Goal: Ask a question

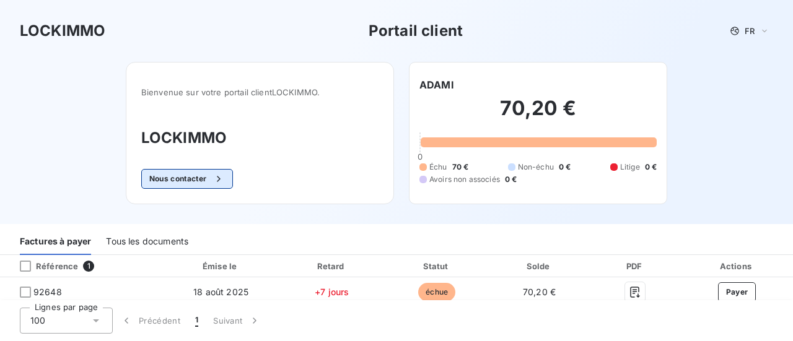
click at [188, 181] on button "Nous contacter" at bounding box center [187, 179] width 92 height 20
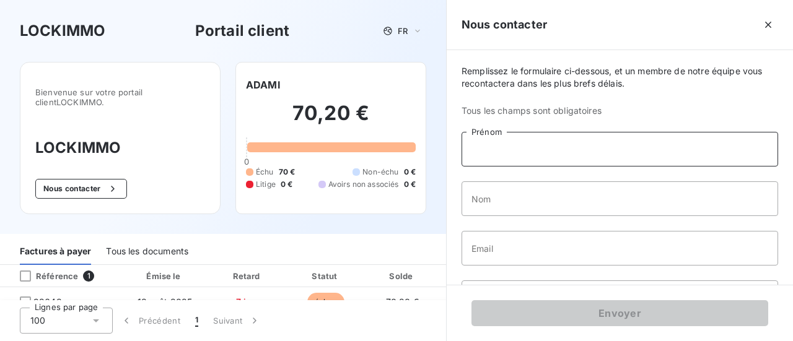
click at [495, 156] on input "Prénom" at bounding box center [619, 149] width 316 height 35
type input "yves"
type input "suissa"
type input "[EMAIL_ADDRESS][DOMAIN_NAME]"
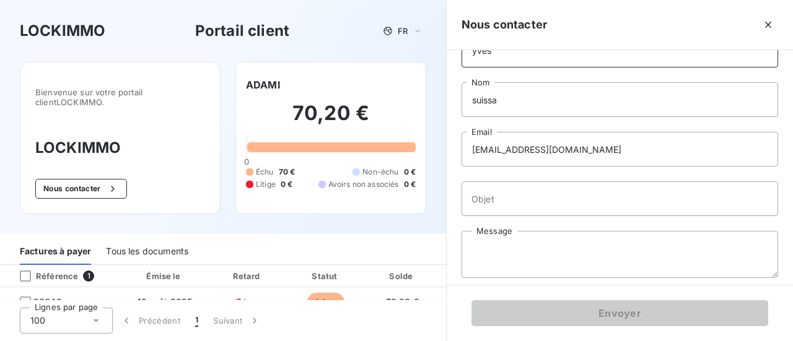
scroll to position [100, 0]
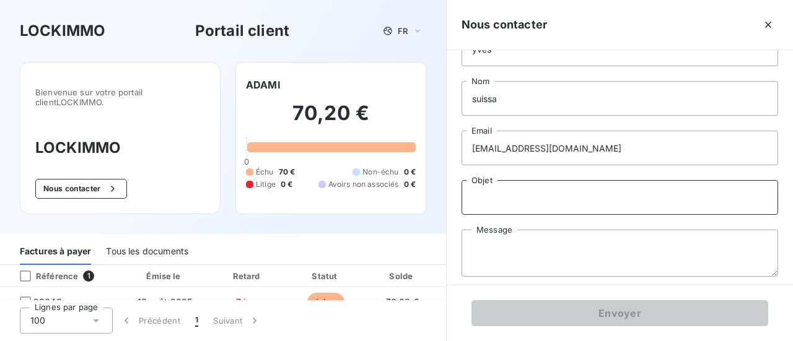
click at [519, 194] on input "Objet" at bounding box center [619, 197] width 316 height 35
type input "Paiement SCI ADAMI"
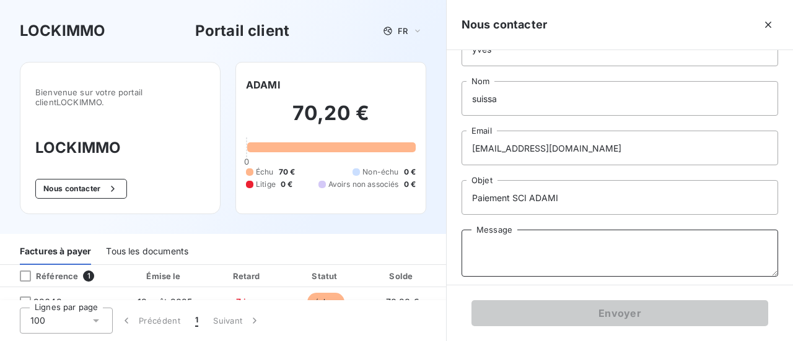
click at [479, 249] on textarea "Message" at bounding box center [619, 253] width 316 height 47
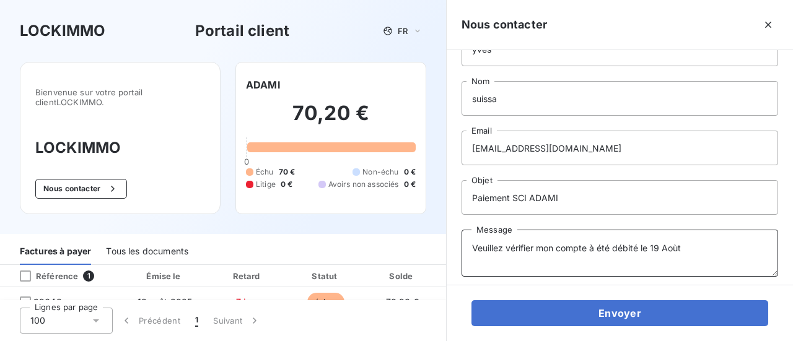
click at [674, 248] on textarea "Veuillez vérifier mon compte à été débité le 19 Aoùt" at bounding box center [619, 253] width 316 height 47
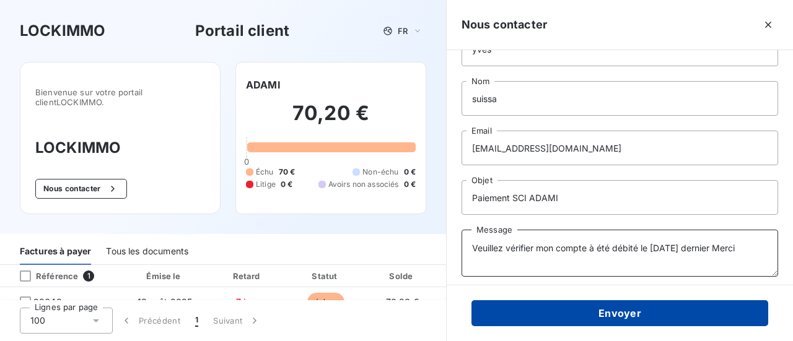
type textarea "Veuillez vérifier mon compte à été débité le [DATE] dernier Merci"
click at [624, 316] on button "Envoyer" at bounding box center [619, 313] width 297 height 26
